Goal: Information Seeking & Learning: Compare options

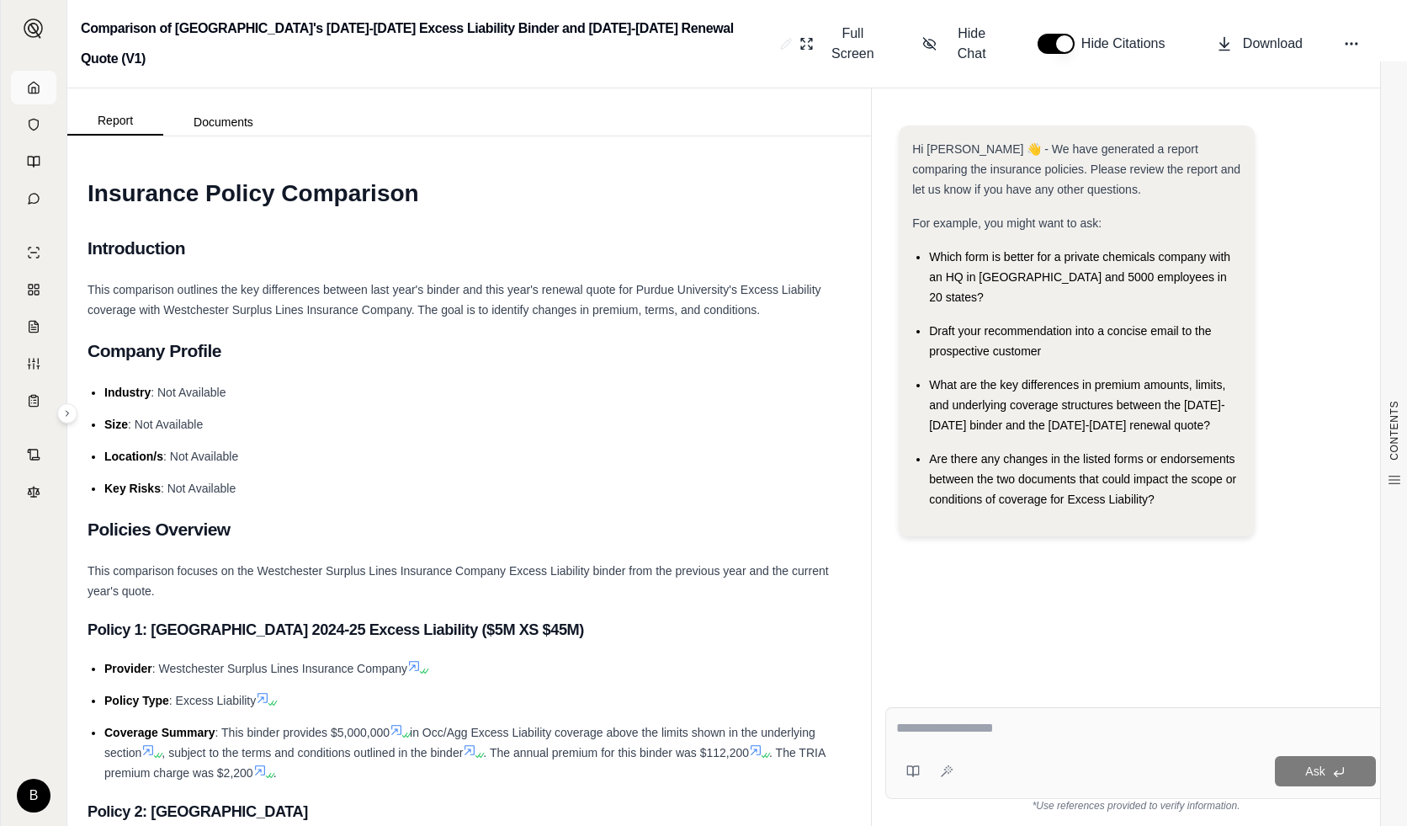
click at [38, 81] on icon at bounding box center [33, 87] width 13 height 13
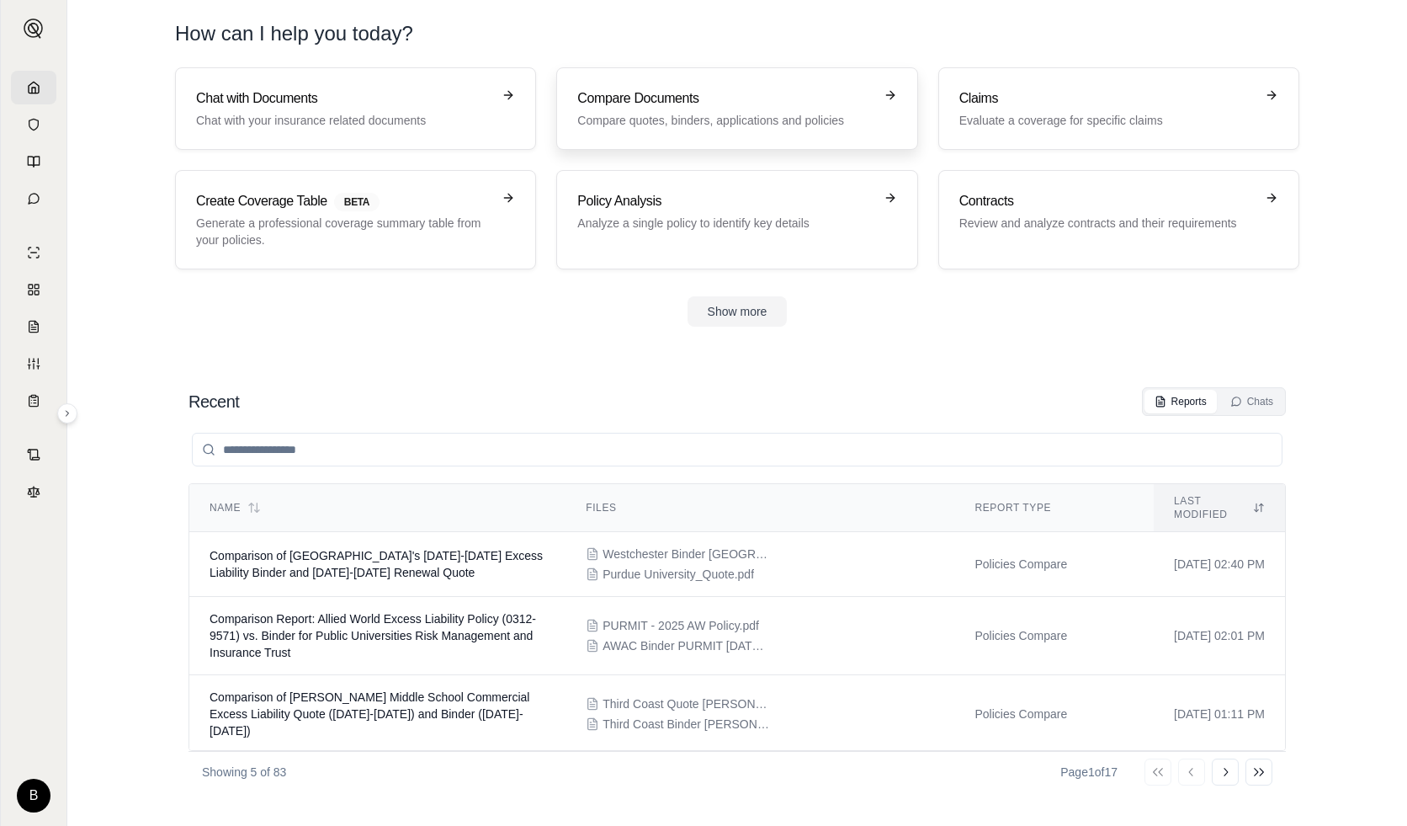
click at [706, 103] on h3 "Compare Documents" at bounding box center [724, 98] width 295 height 20
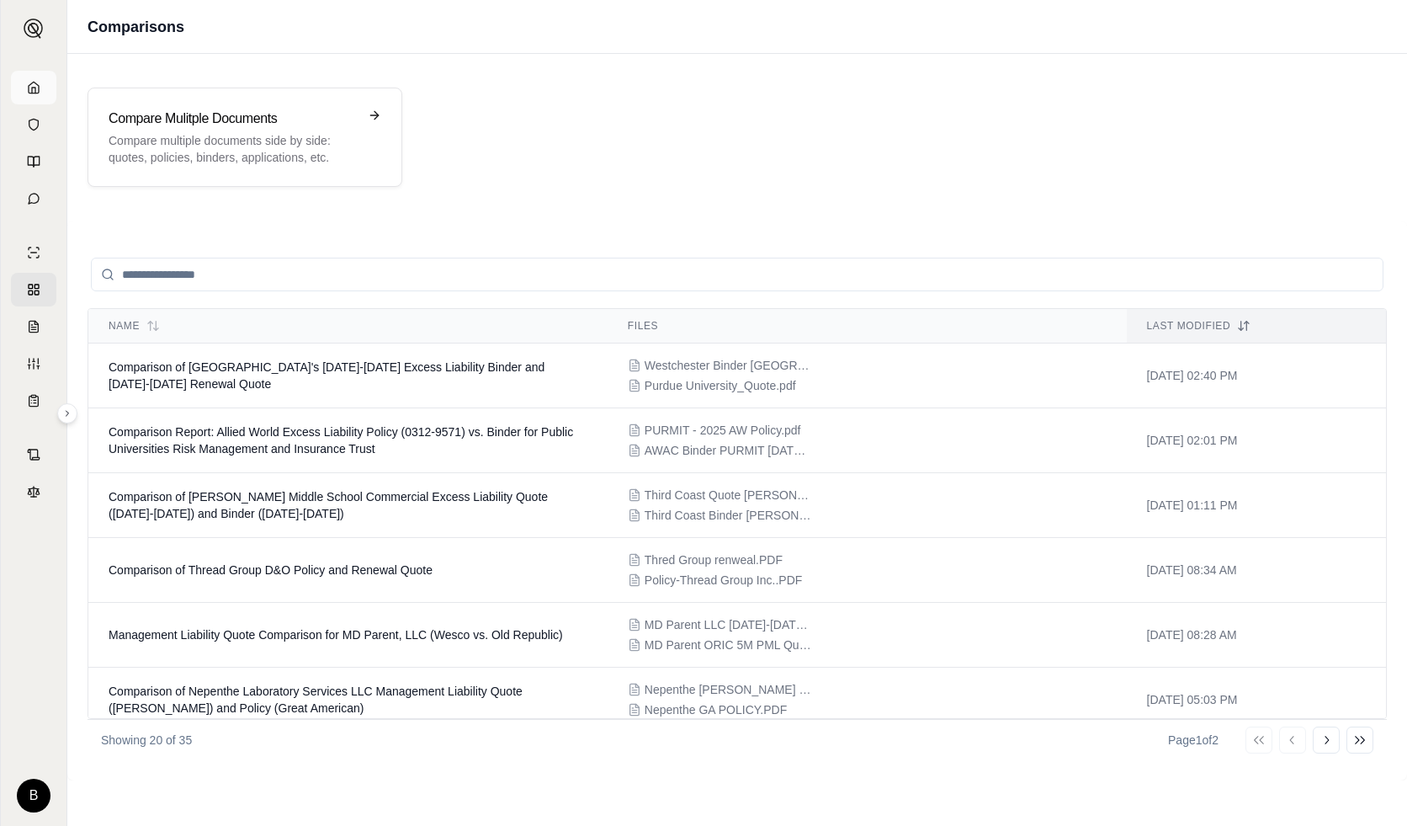
click at [14, 78] on link at bounding box center [33, 88] width 45 height 34
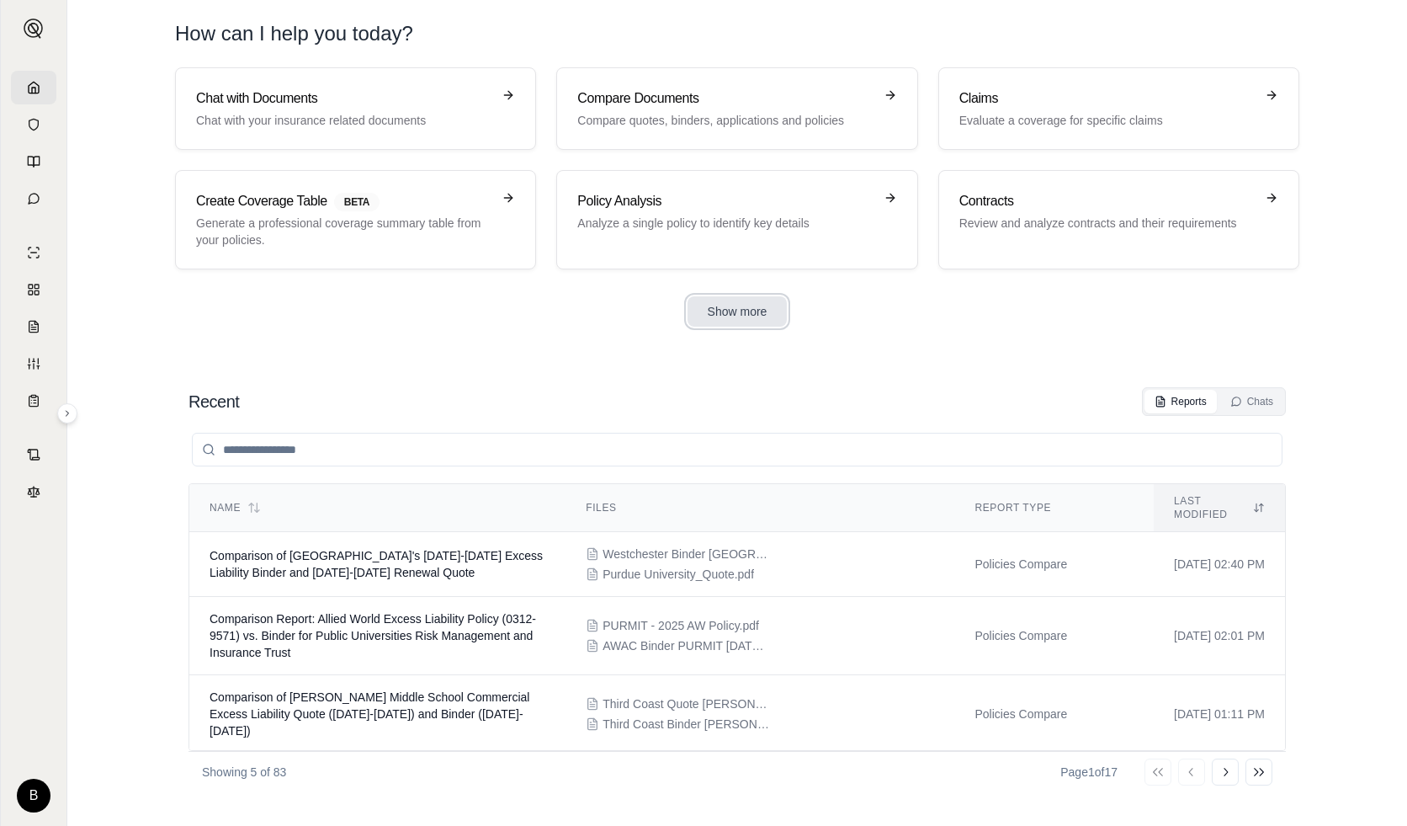
click at [709, 306] on button "Show more" at bounding box center [738, 311] width 100 height 30
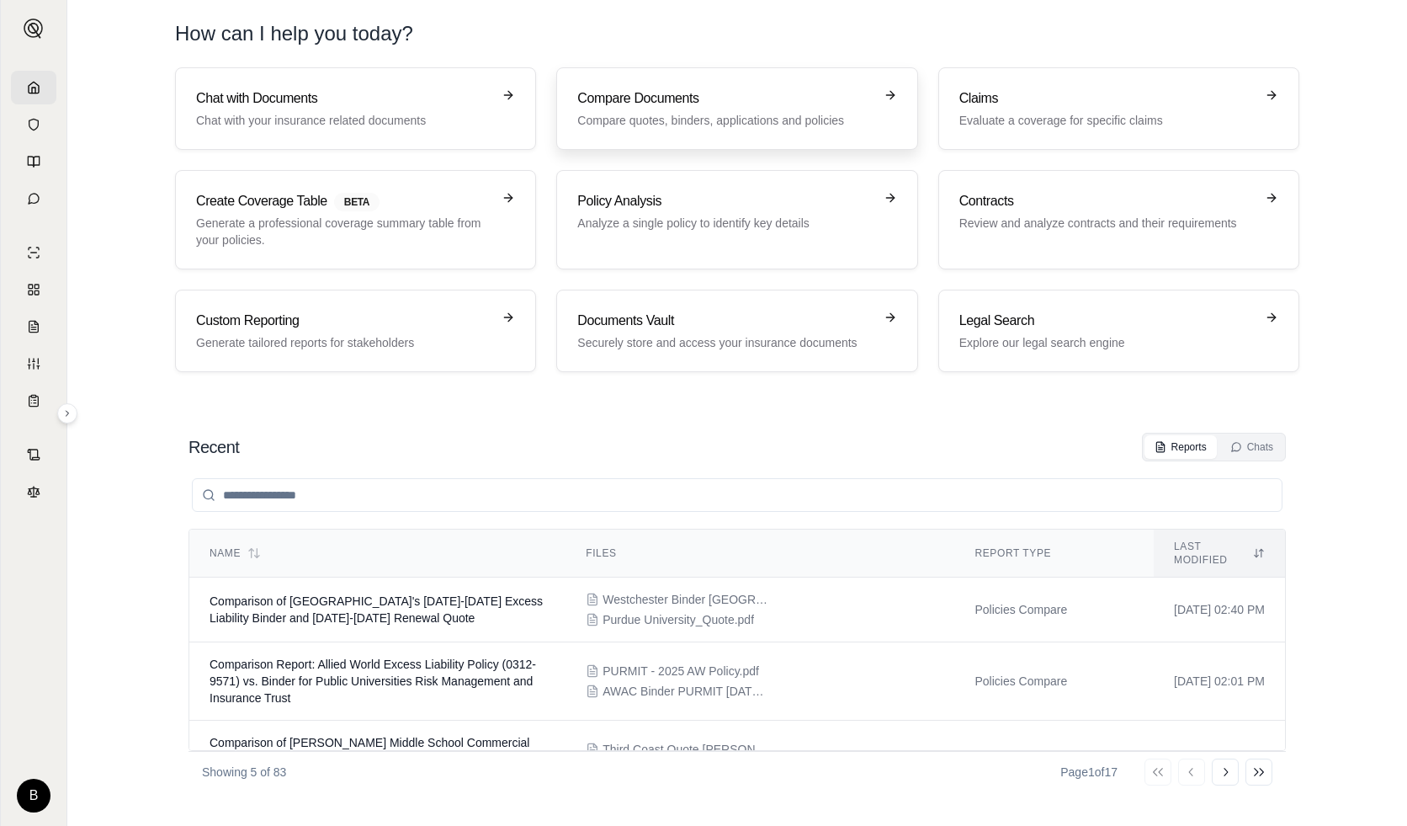
click at [668, 131] on link "Compare Documents Compare quotes, binders, applications and policies" at bounding box center [736, 108] width 361 height 82
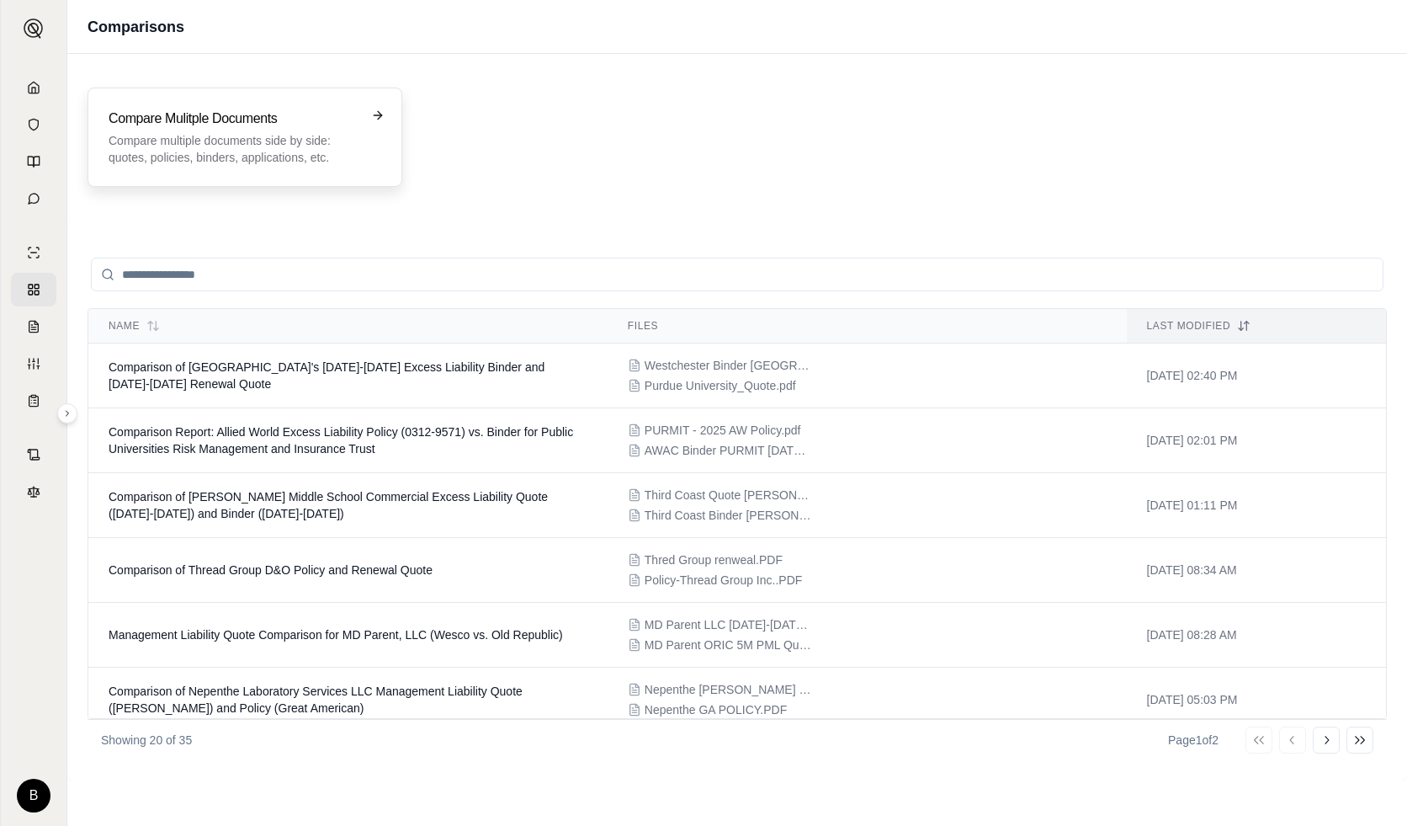
click at [297, 143] on p "Compare multiple documents side by side: quotes, policies, binders, application…" at bounding box center [233, 149] width 249 height 34
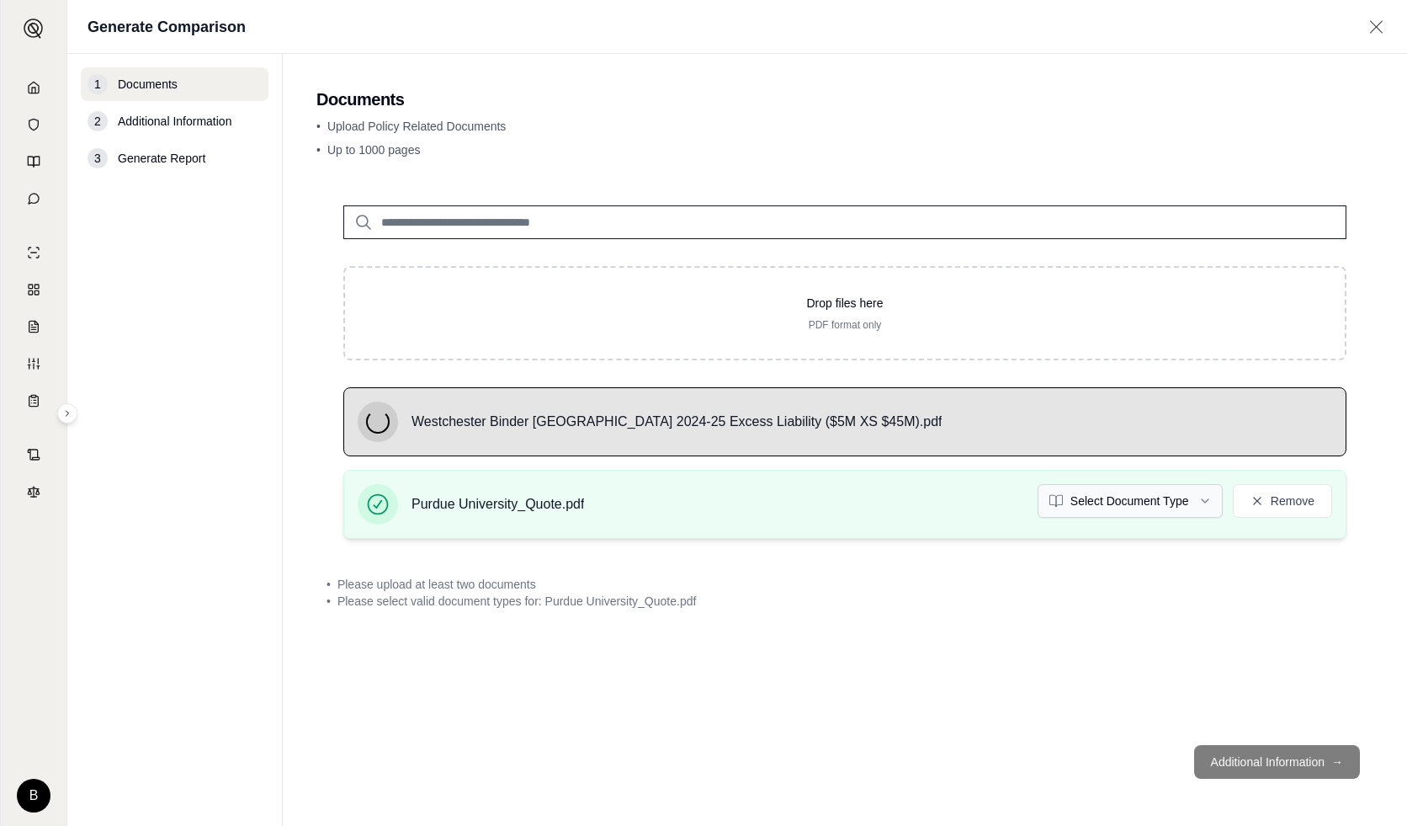
click at [1155, 497] on html "B Generate Comparison 1 Documents 2 Additional Information 3 Generate Report Do…" at bounding box center [703, 413] width 1407 height 826
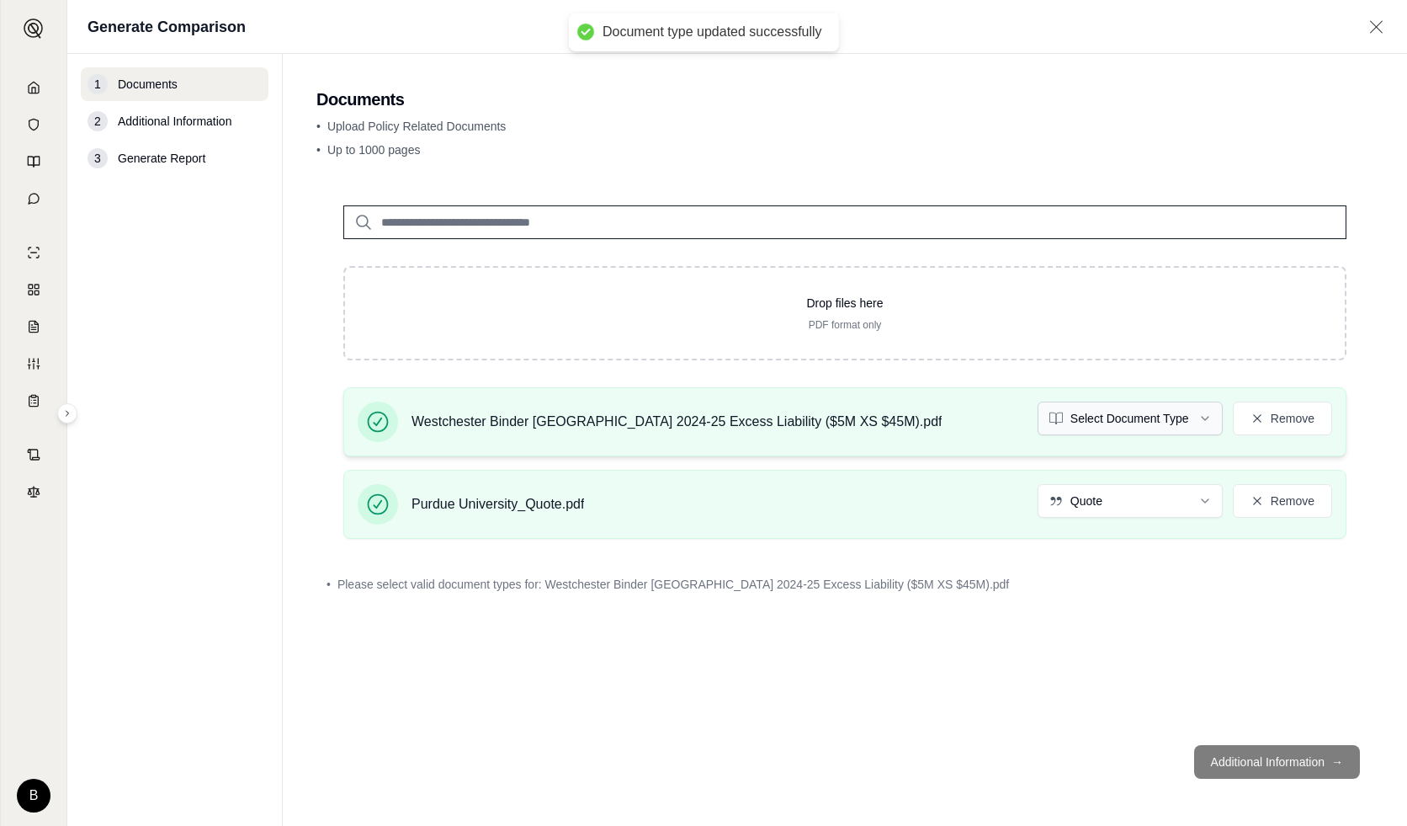
click at [1129, 412] on html "Document type updated successfully B Generate Comparison 1 Documents 2 Addition…" at bounding box center [703, 413] width 1407 height 826
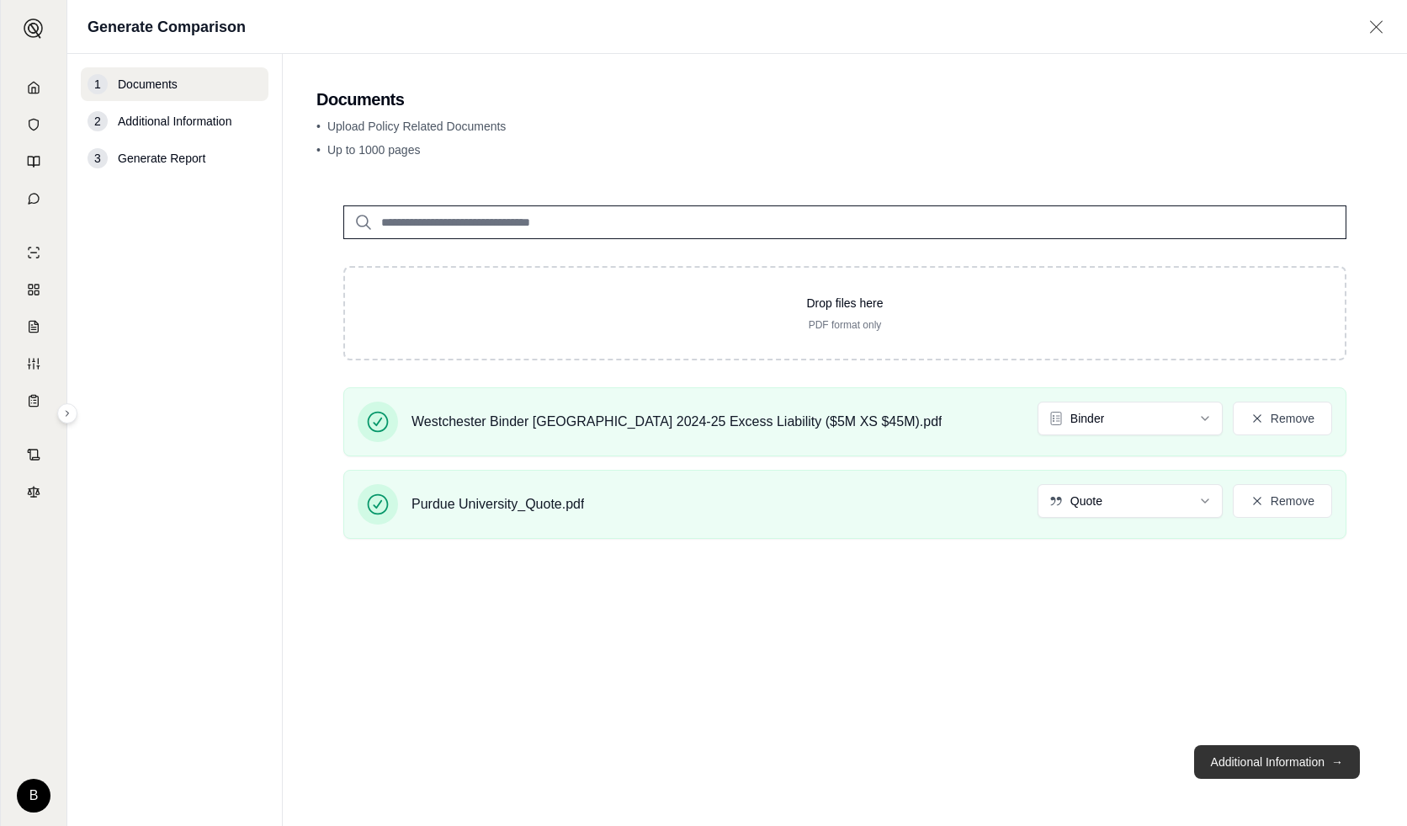
click at [1240, 757] on button "Additional Information →" at bounding box center [1277, 762] width 166 height 34
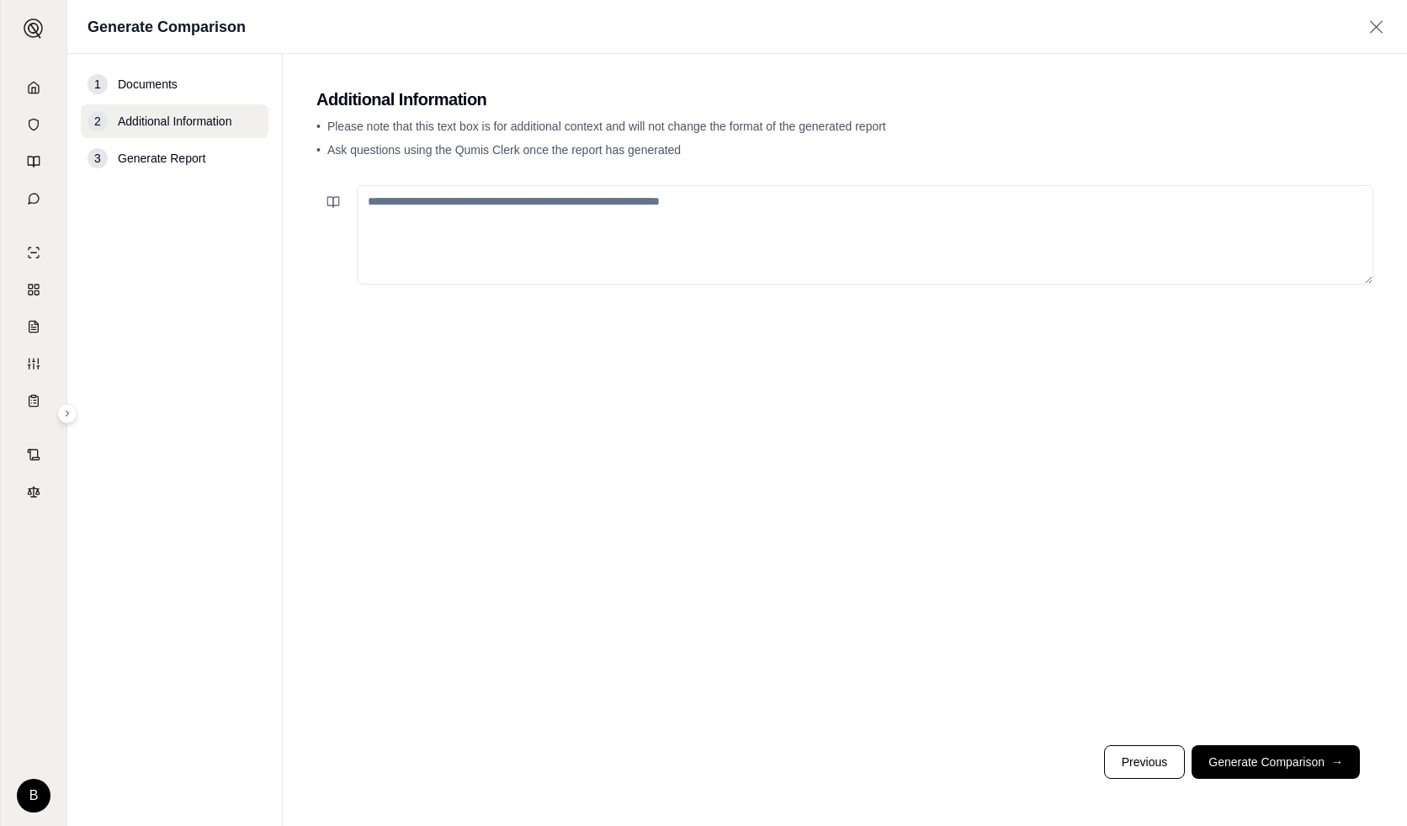
click at [521, 213] on textarea at bounding box center [865, 234] width 1017 height 99
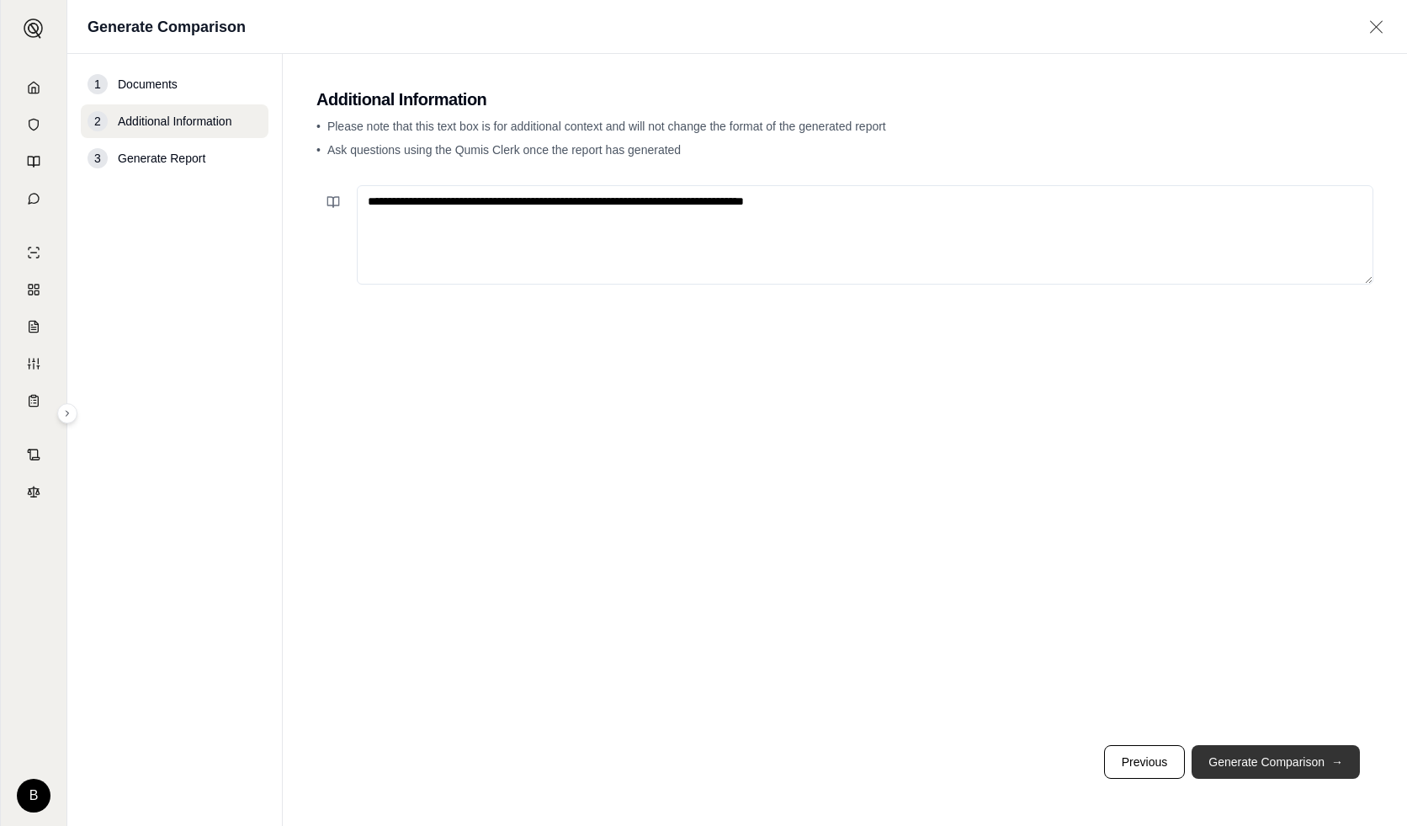
type textarea "**********"
click at [1269, 761] on button "Generate Comparison →" at bounding box center [1276, 762] width 168 height 34
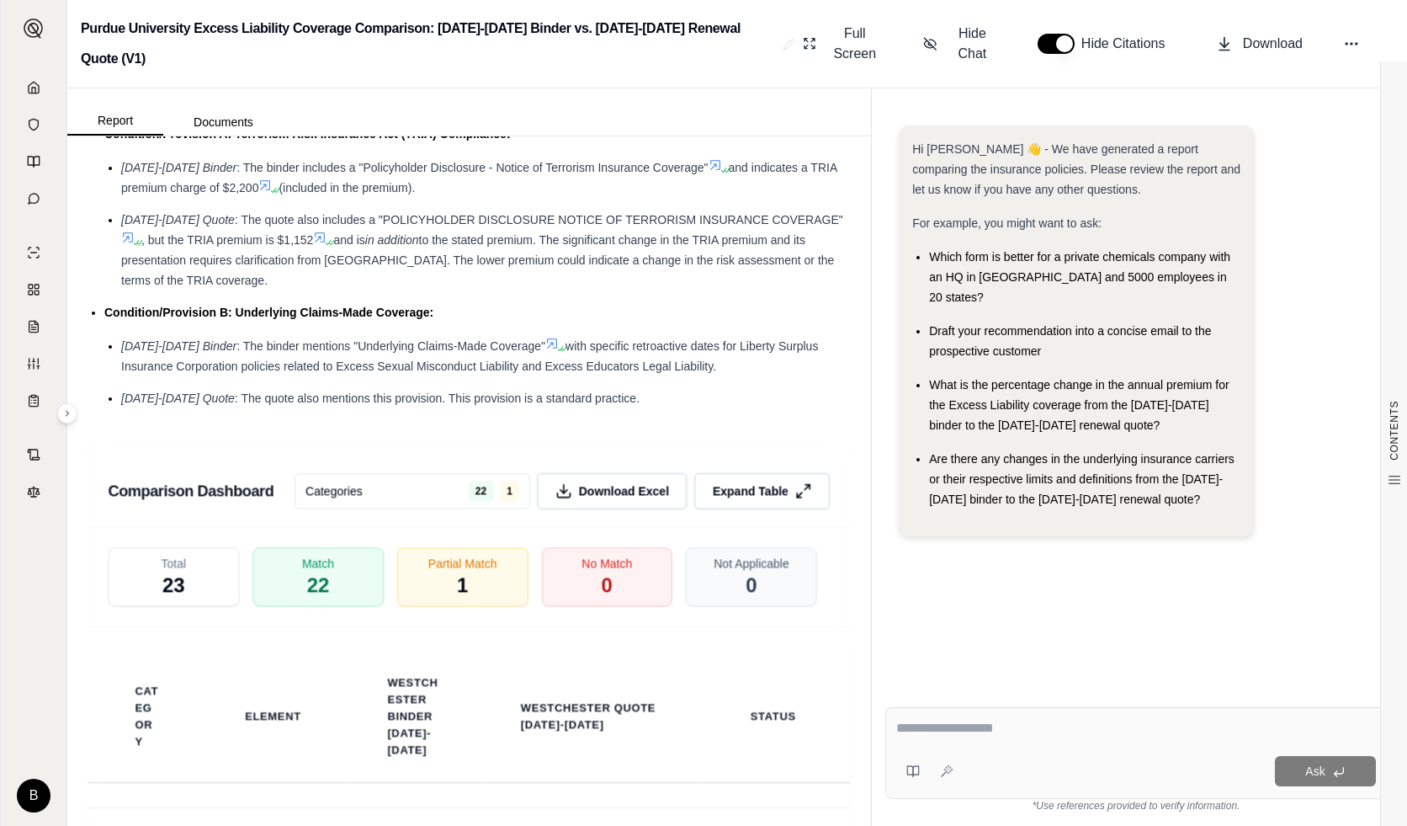
scroll to position [2609, 0]
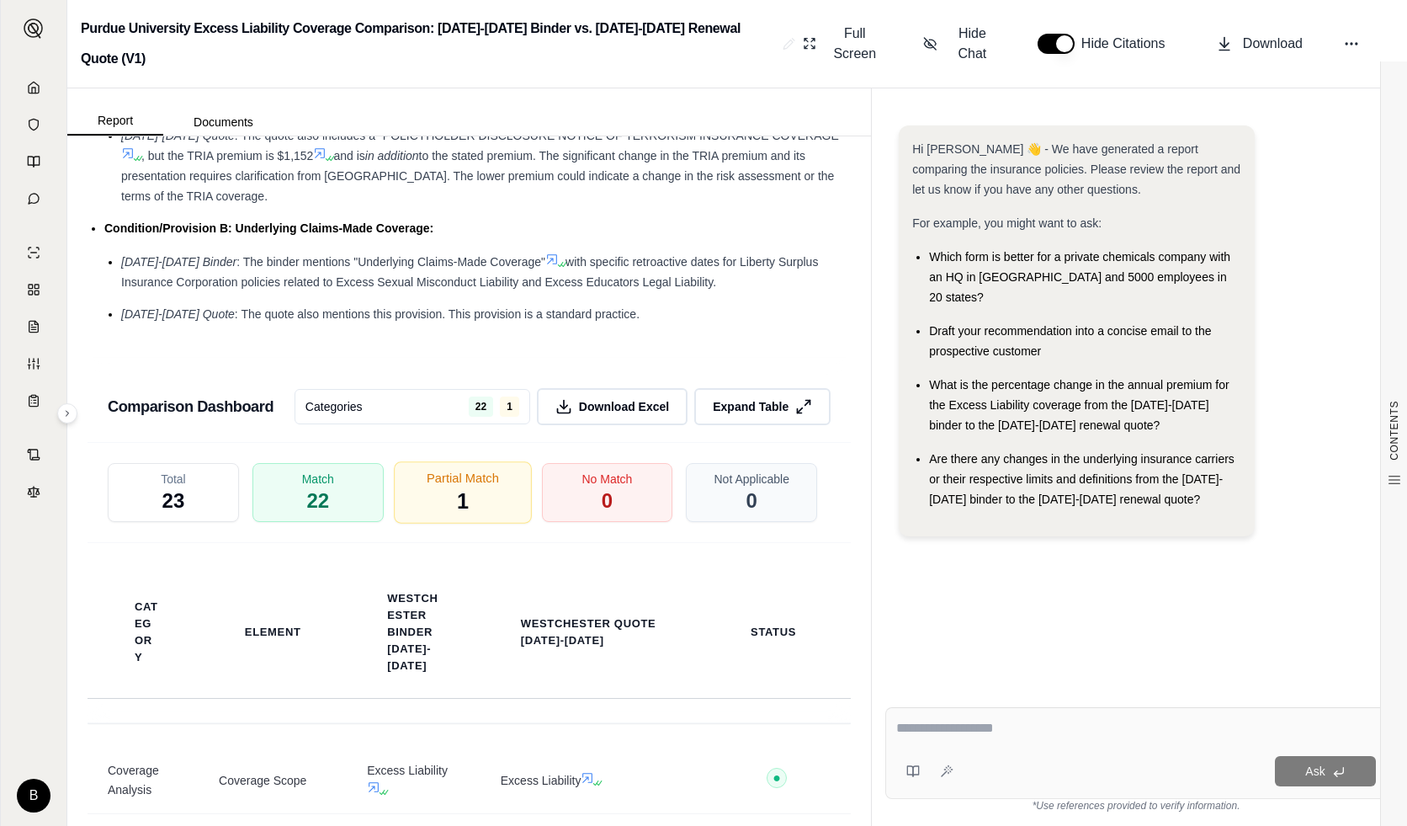
click at [472, 470] on div "Partial Match 1" at bounding box center [463, 492] width 138 height 62
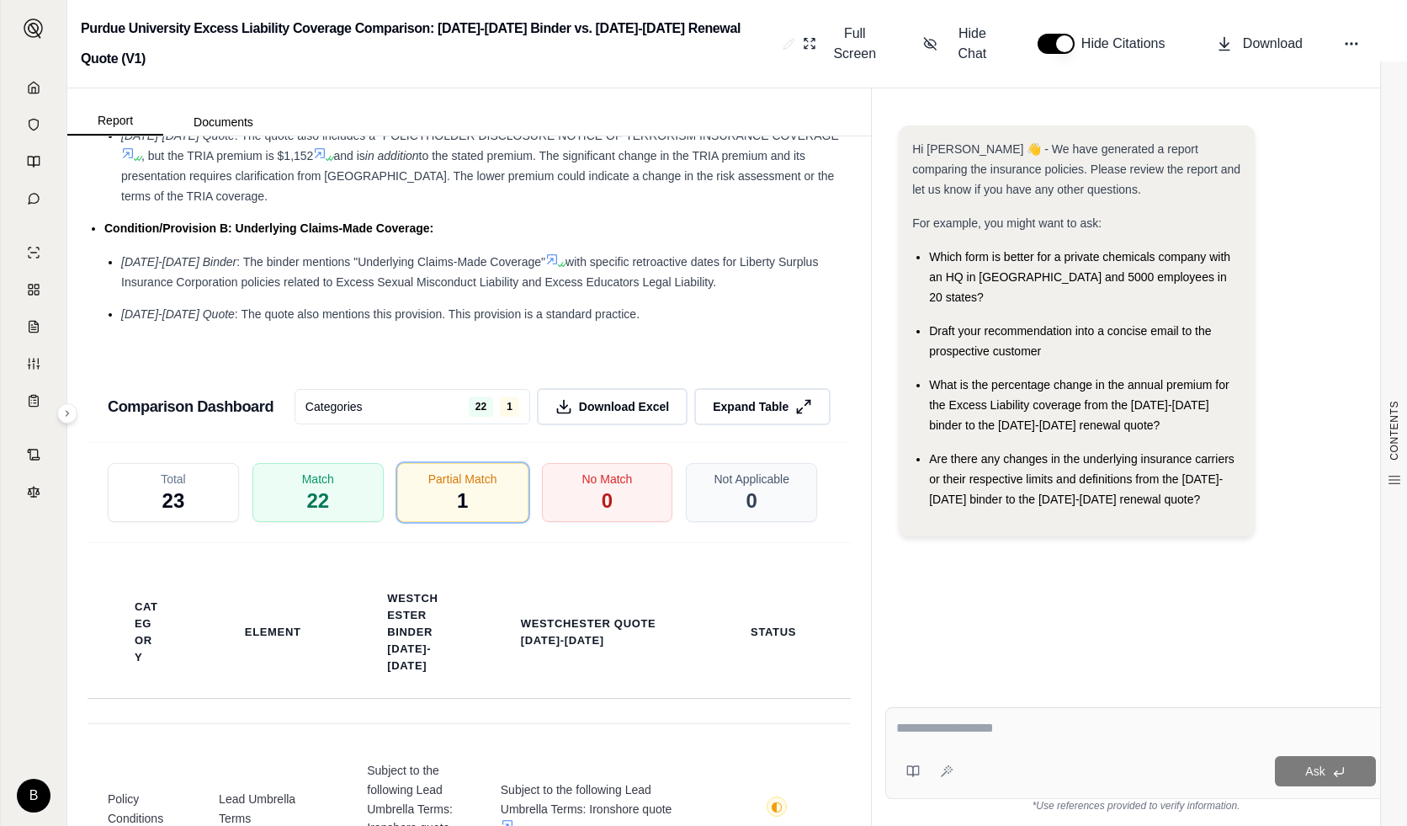
scroll to position [2834, 0]
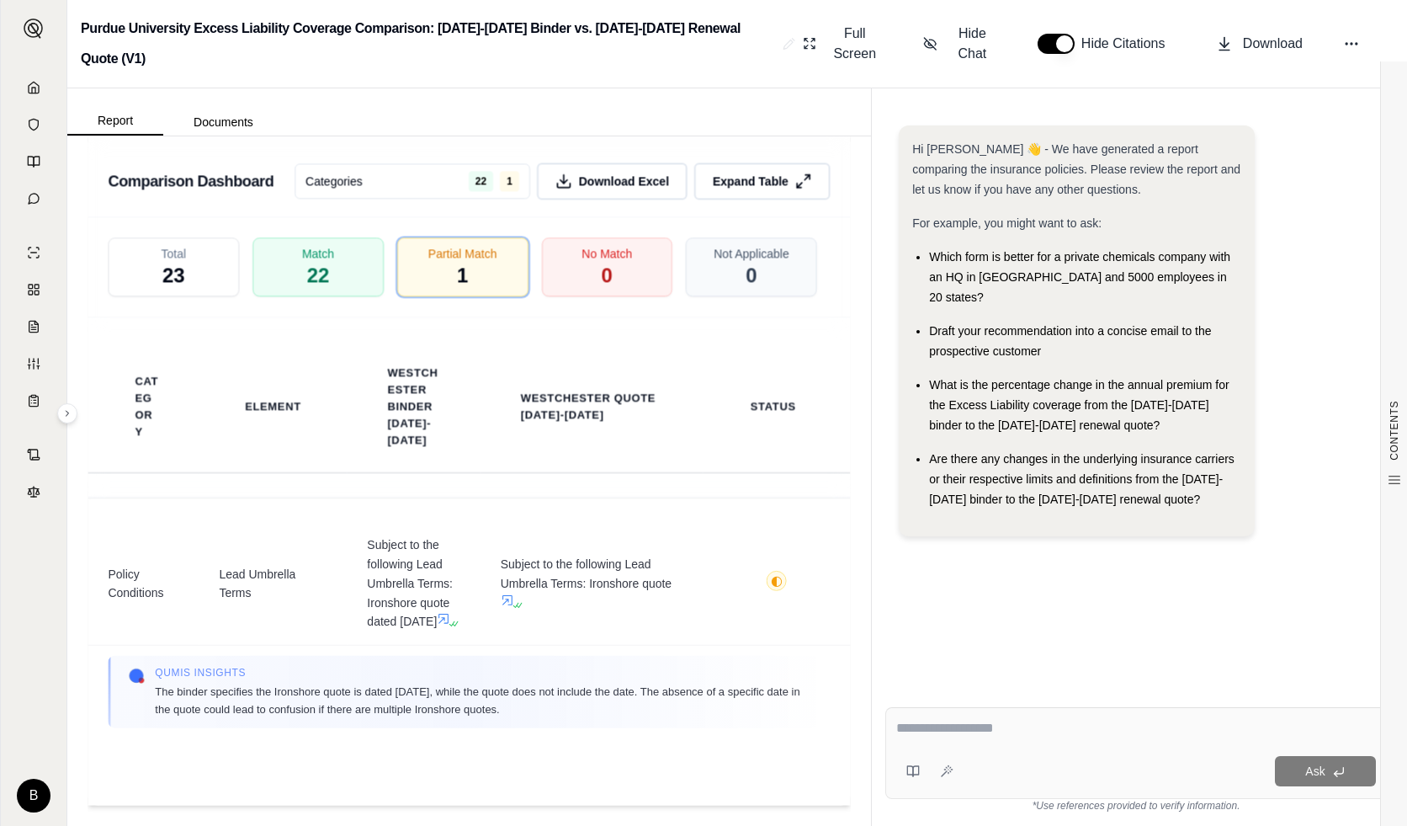
click at [1024, 735] on textarea at bounding box center [1136, 728] width 480 height 20
type textarea "**********"
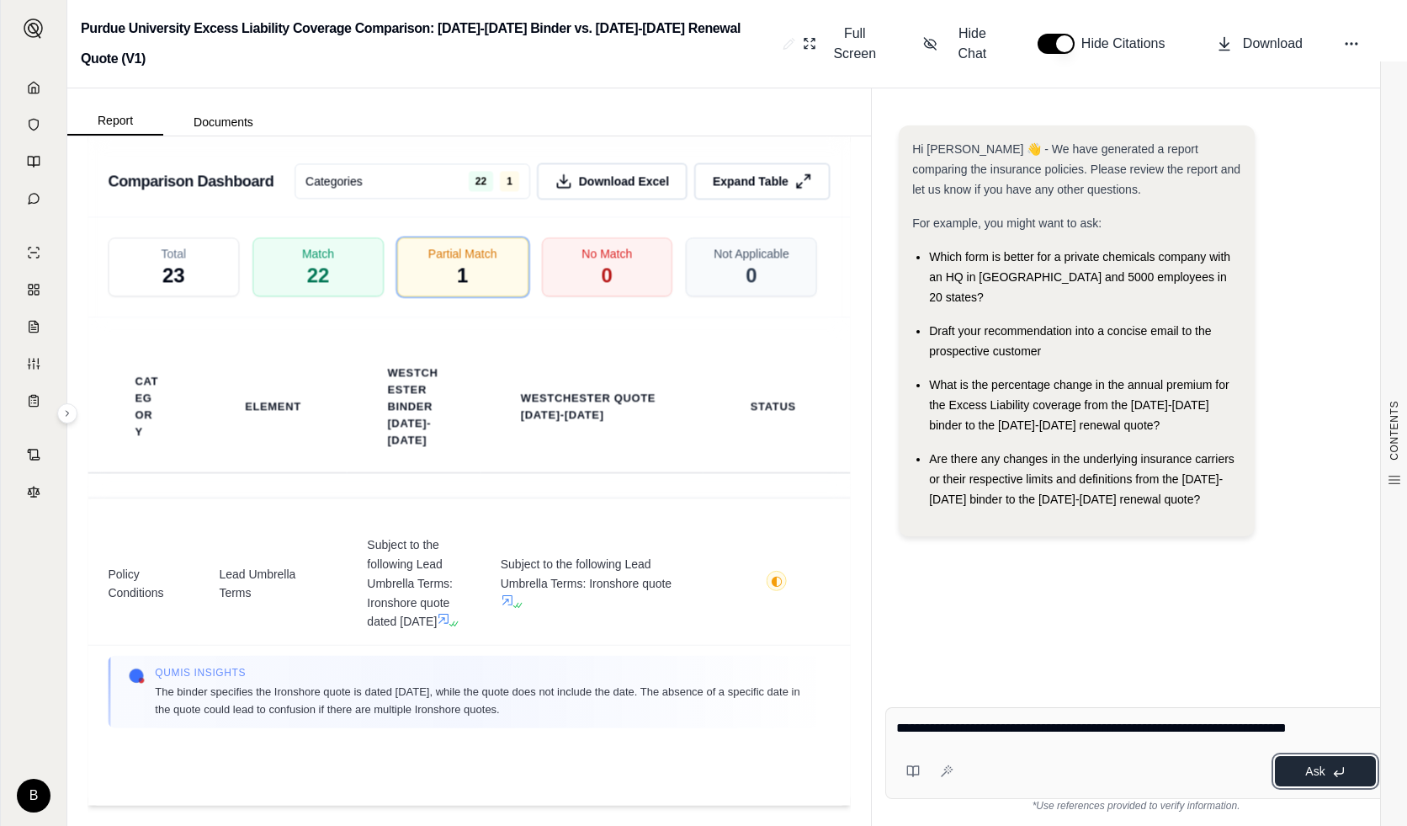
click at [1305, 769] on span "Ask" at bounding box center [1314, 770] width 19 height 13
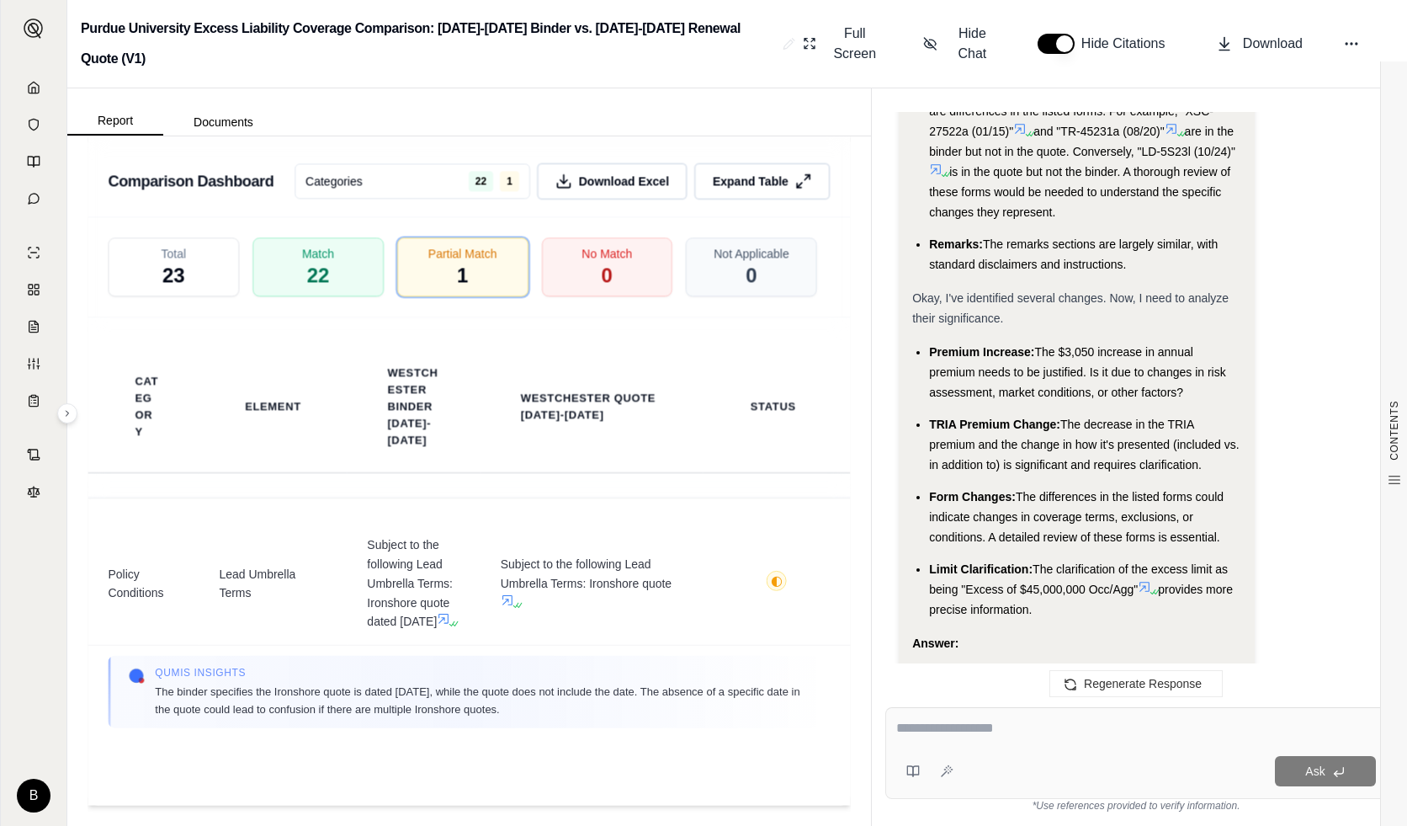
scroll to position [2701, 0]
